Goal: Go to known website: Go to known website

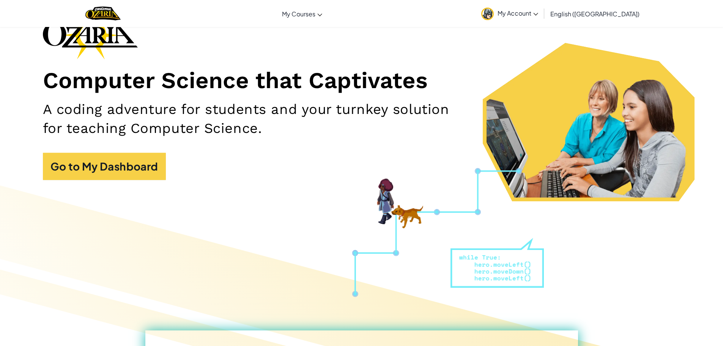
scroll to position [38, 0]
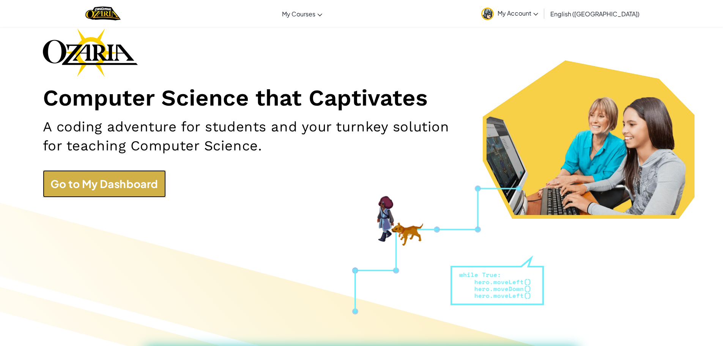
click at [132, 181] on link "Go to My Dashboard" at bounding box center [104, 183] width 123 height 27
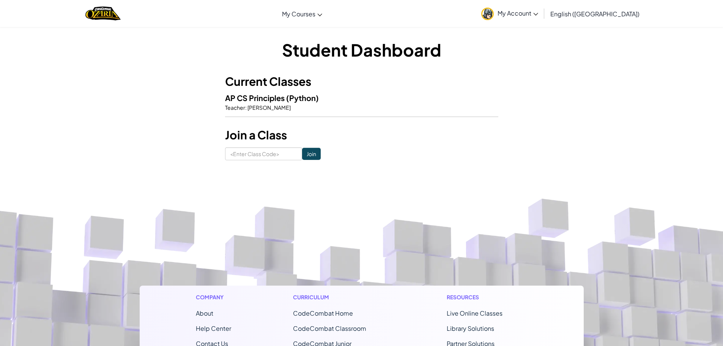
click at [494, 11] on img at bounding box center [487, 14] width 13 height 13
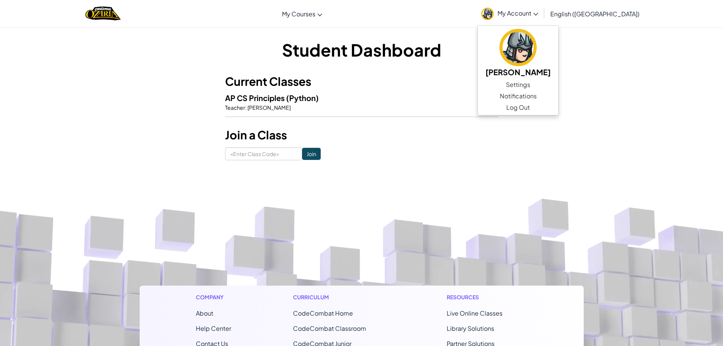
click at [494, 11] on img at bounding box center [487, 14] width 13 height 13
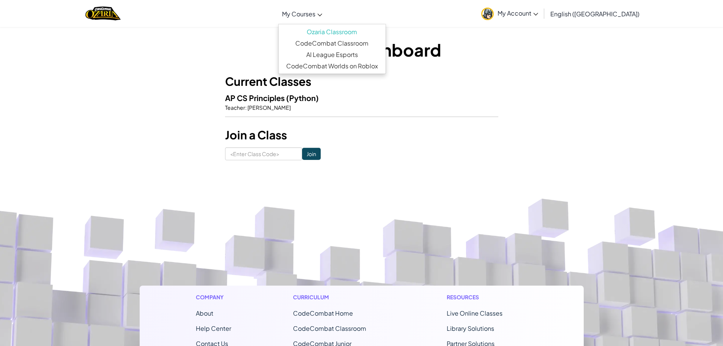
click at [322, 16] on icon at bounding box center [319, 15] width 5 height 3
click at [464, 117] on div "Current Classes AP CS Principles (Python) Teacher : [PERSON_NAME]" at bounding box center [361, 99] width 273 height 52
click at [340, 44] on link "CodeCombat Classroom" at bounding box center [331, 43] width 107 height 11
